Goal: Communication & Community: Answer question/provide support

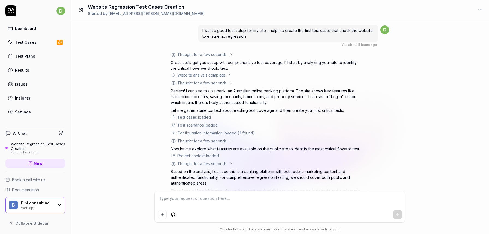
scroll to position [308, 0]
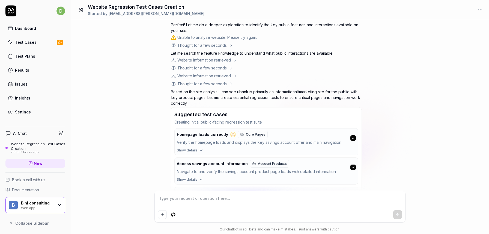
type textarea "*"
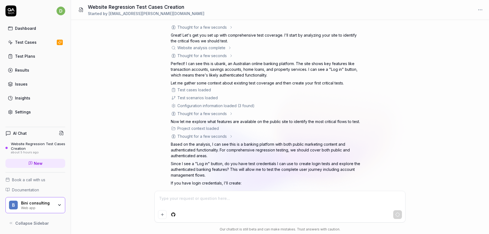
type textarea "*"
